Goal: Entertainment & Leisure: Consume media (video, audio)

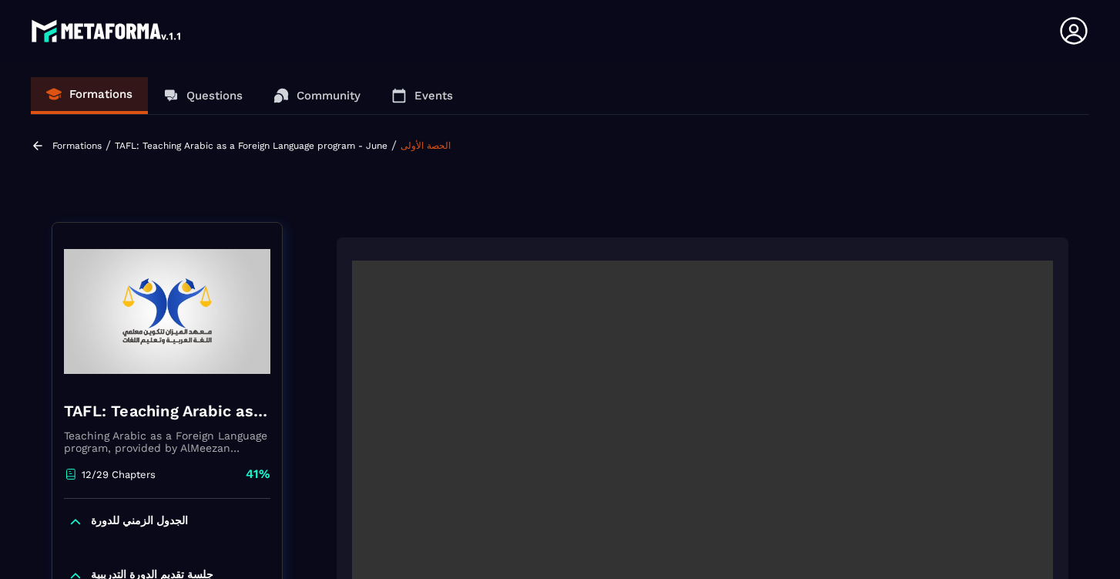
scroll to position [1243, 0]
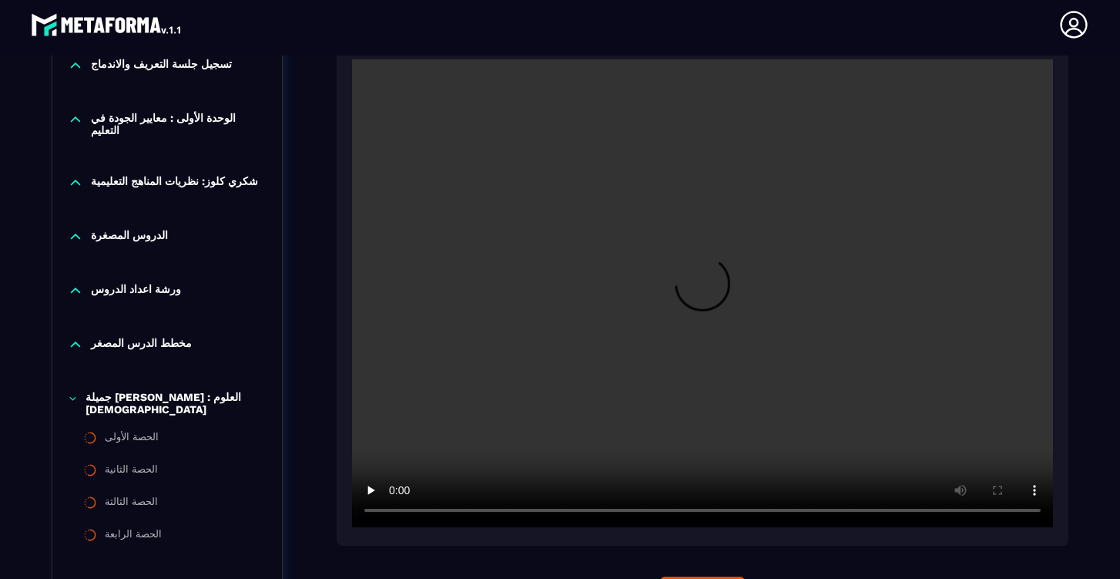
click at [392, 515] on video at bounding box center [702, 293] width 701 height 468
click at [398, 515] on video at bounding box center [702, 293] width 701 height 468
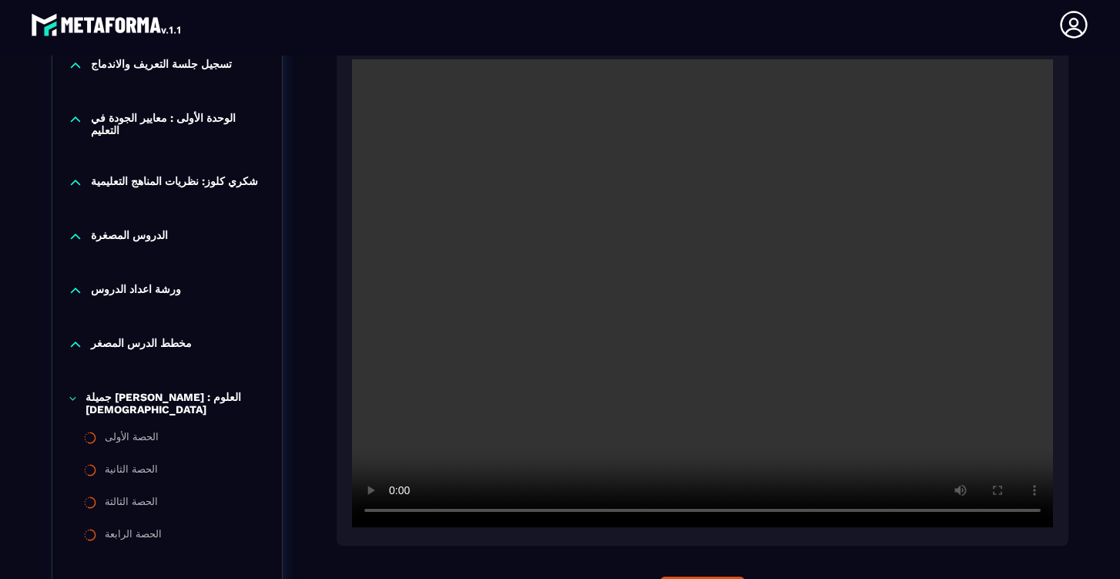
click at [396, 515] on video at bounding box center [702, 293] width 701 height 468
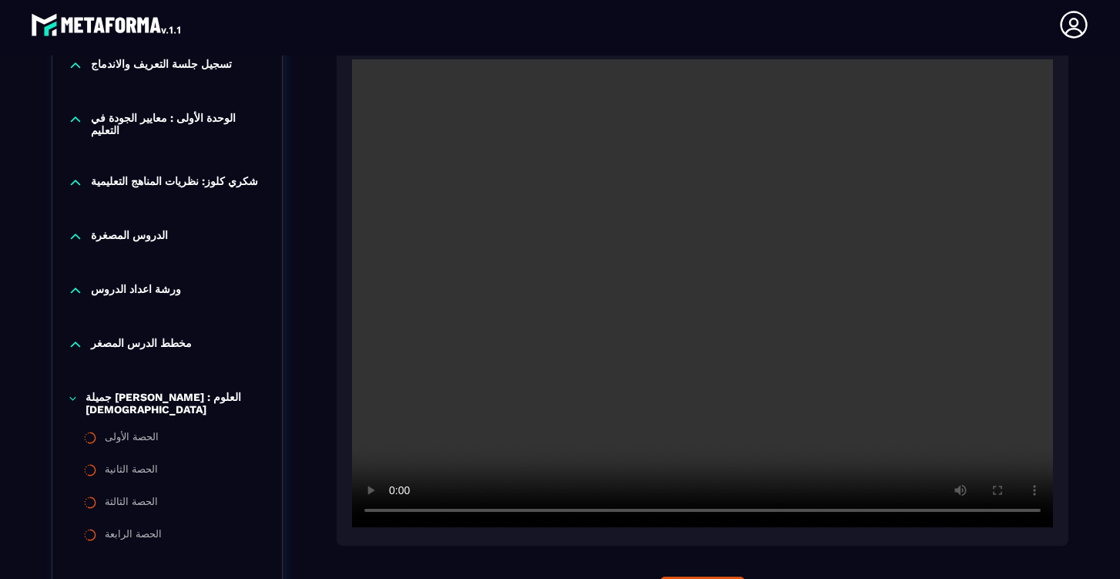
click at [397, 515] on video at bounding box center [702, 293] width 701 height 468
click at [398, 515] on video at bounding box center [702, 293] width 701 height 468
click at [397, 515] on video at bounding box center [702, 293] width 701 height 468
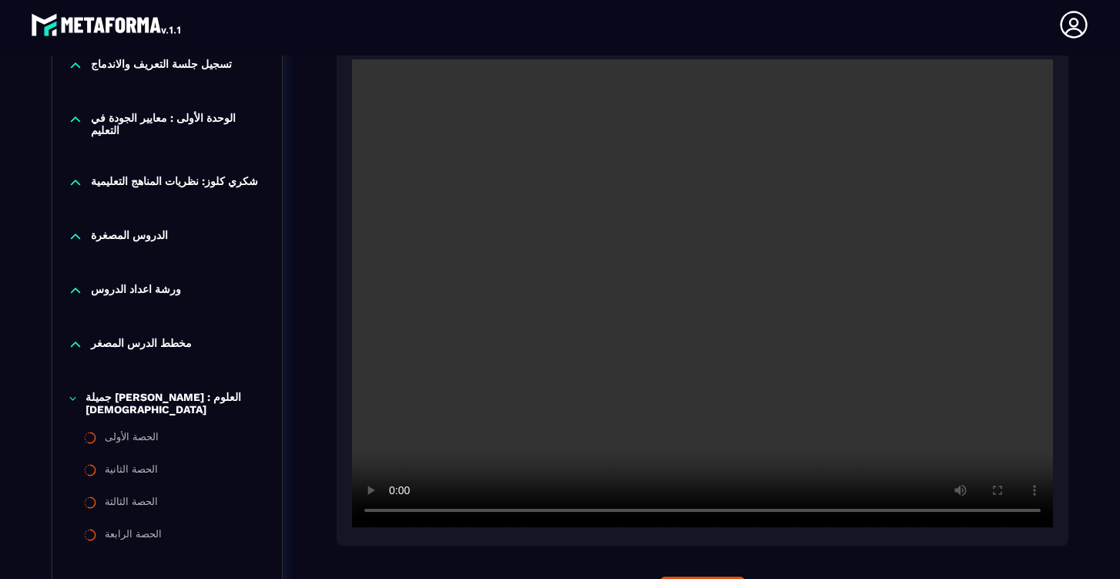
click at [831, 512] on video at bounding box center [702, 293] width 701 height 468
click at [394, 512] on video at bounding box center [702, 293] width 701 height 468
click at [398, 514] on video at bounding box center [702, 293] width 701 height 468
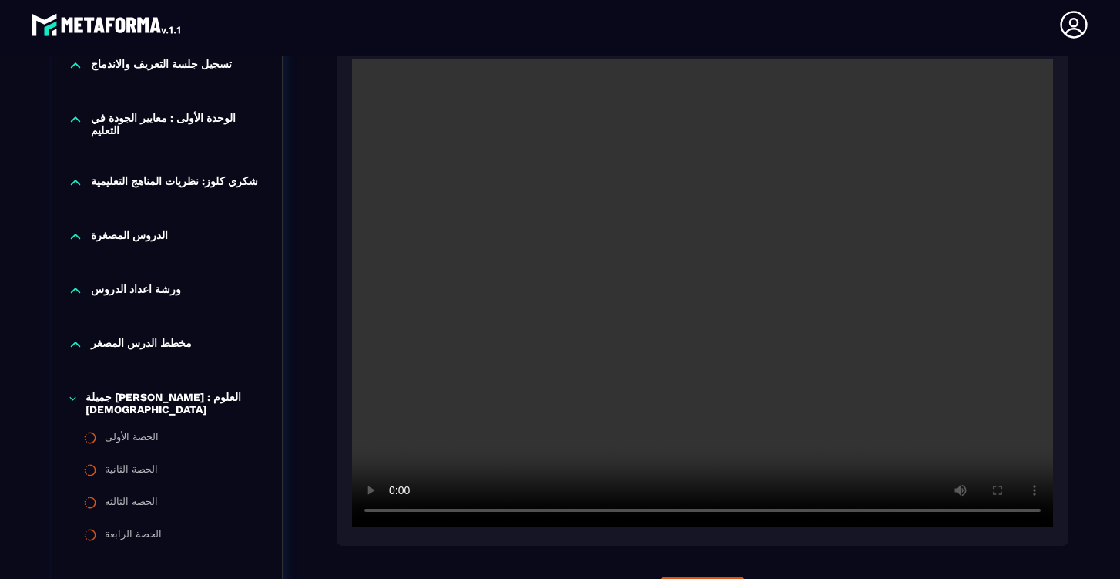
click at [898, 515] on video at bounding box center [702, 293] width 701 height 468
click at [398, 509] on video at bounding box center [702, 293] width 701 height 468
click at [395, 514] on video at bounding box center [702, 293] width 701 height 468
click at [394, 511] on video at bounding box center [702, 293] width 701 height 468
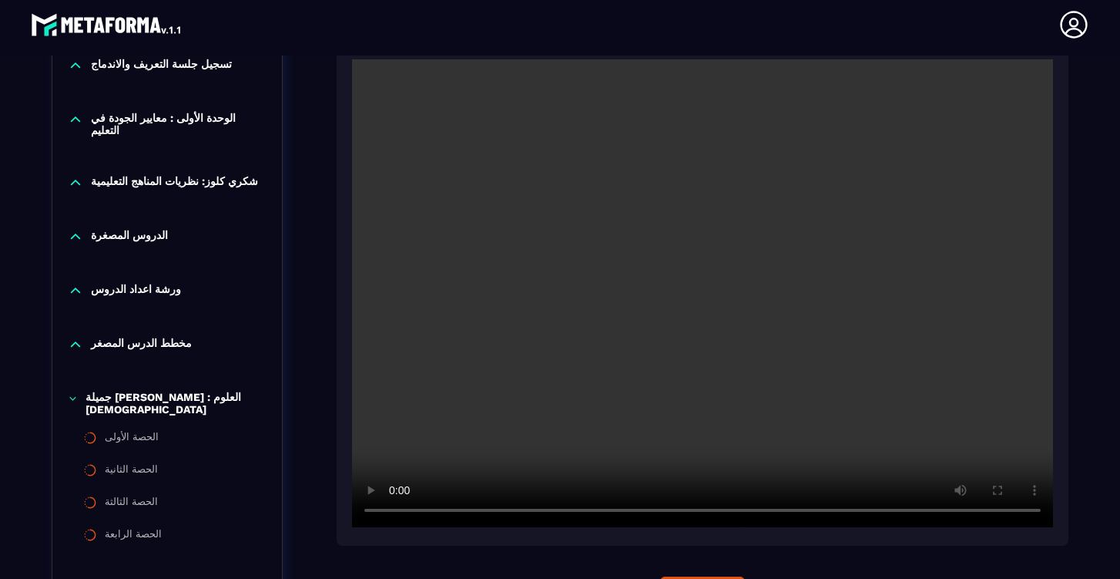
click at [919, 513] on video at bounding box center [702, 293] width 701 height 468
click at [918, 512] on video at bounding box center [702, 293] width 701 height 468
click at [396, 512] on video at bounding box center [702, 293] width 701 height 468
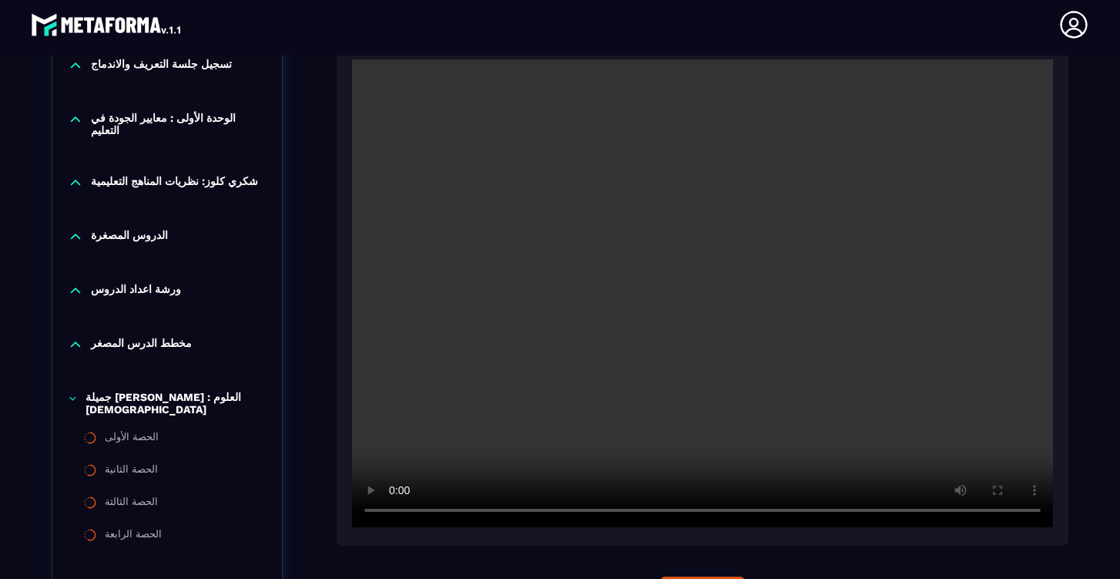
click at [396, 512] on video at bounding box center [702, 293] width 701 height 468
click at [394, 509] on video at bounding box center [702, 293] width 701 height 468
click at [394, 512] on video at bounding box center [702, 293] width 701 height 468
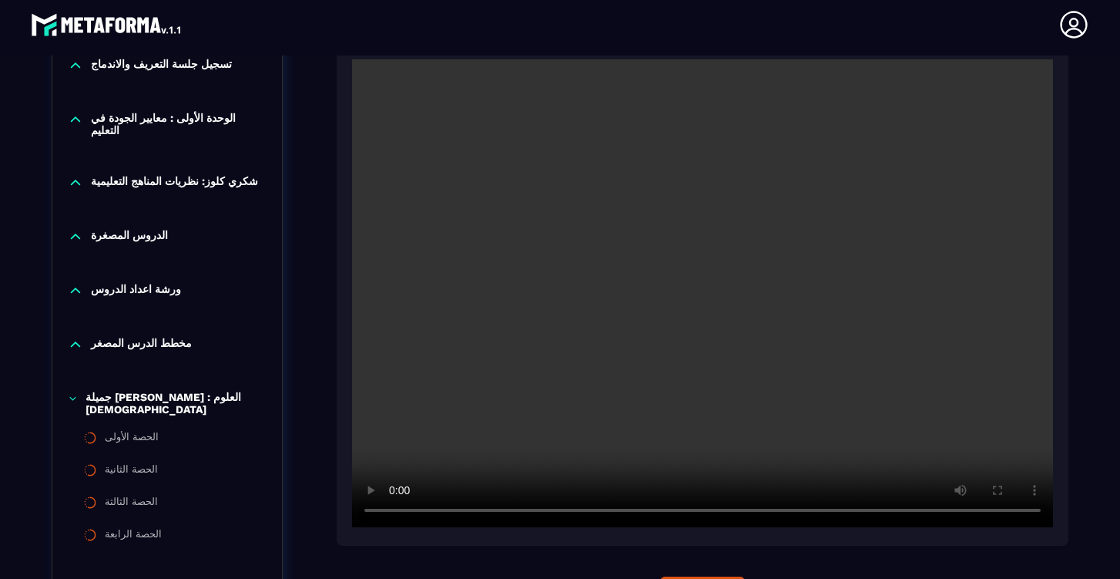
click at [394, 512] on video at bounding box center [702, 293] width 701 height 468
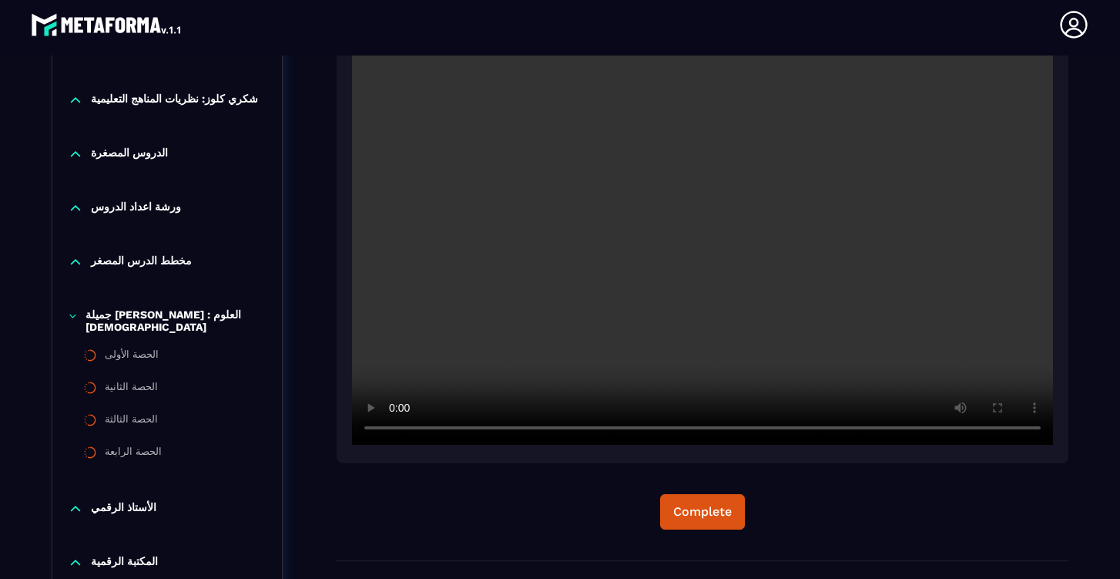
scroll to position [1320, 0]
